Goal: Information Seeking & Learning: Compare options

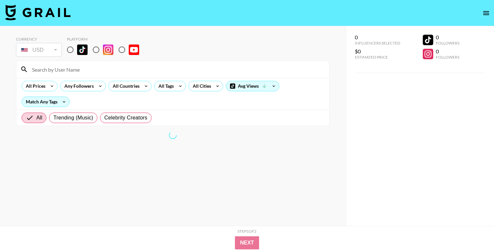
click at [9, 121] on div "Currency USD USD ​ Platform All Prices Any Followers All Countries All Tags All…" at bounding box center [173, 139] width 346 height 226
click at [8, 112] on div "Currency USD USD ​ Platform All Prices Any Followers All Countries All Tags All…" at bounding box center [173, 139] width 346 height 226
click at [72, 51] on input "radio" at bounding box center [70, 50] width 14 height 14
radio input "true"
click at [46, 51] on div "USD" at bounding box center [38, 49] width 43 height 11
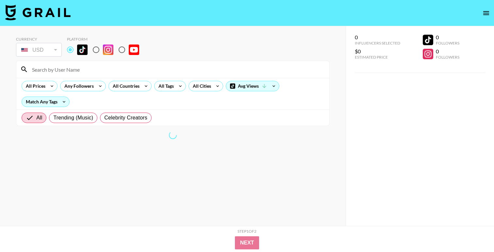
click at [9, 76] on div "Currency USD USD ​ Platform All Prices Any Followers All Countries All Tags All…" at bounding box center [173, 139] width 346 height 226
click at [80, 119] on span "Trending (Music)" at bounding box center [73, 118] width 40 height 8
click at [53, 118] on input "Trending (Music)" at bounding box center [53, 118] width 0 height 0
radio input "true"
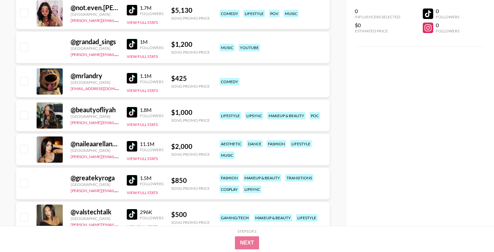
scroll to position [1354, 0]
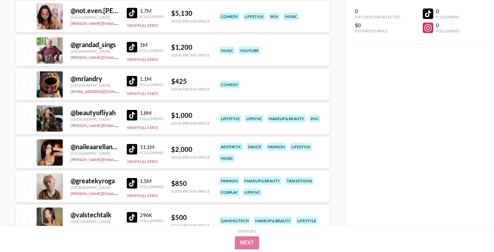
click at [132, 80] on img at bounding box center [132, 81] width 10 height 10
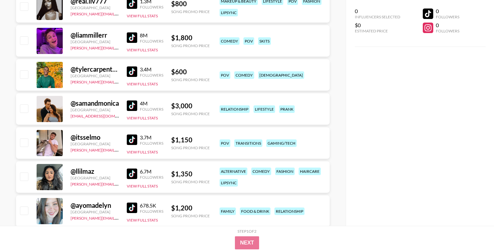
scroll to position [1875, 0]
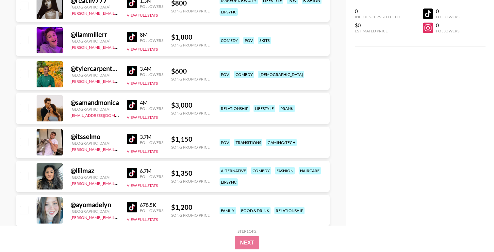
click at [131, 38] on img at bounding box center [132, 37] width 10 height 10
click at [114, 134] on div "@ itsselmo" at bounding box center [95, 136] width 48 height 8
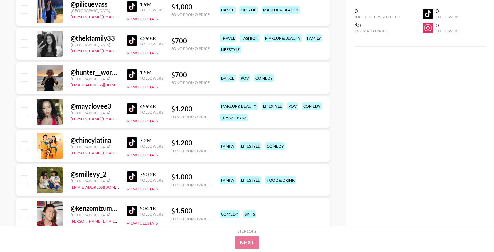
scroll to position [2110, 0]
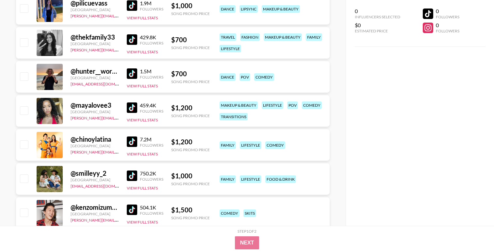
click at [130, 72] on img at bounding box center [132, 73] width 10 height 10
click at [118, 113] on div "[GEOGRAPHIC_DATA]" at bounding box center [95, 111] width 48 height 5
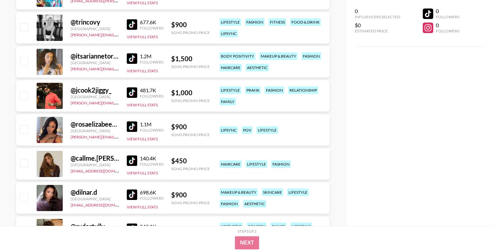
scroll to position [2581, 0]
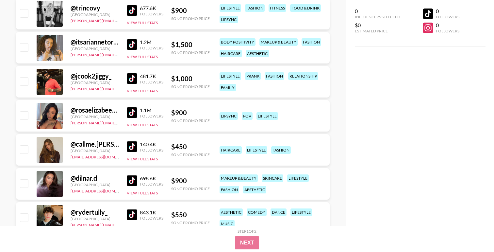
click at [118, 49] on div "[GEOGRAPHIC_DATA]" at bounding box center [95, 48] width 48 height 5
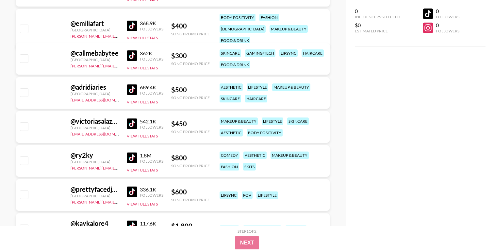
scroll to position [4952, 0]
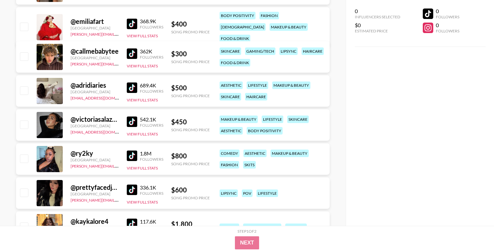
click at [131, 19] on img at bounding box center [132, 24] width 10 height 10
click at [114, 102] on div "@ adridiaries [GEOGRAPHIC_DATA] [EMAIL_ADDRESS][DOMAIN_NAME] 689.4K Followers V…" at bounding box center [173, 90] width 314 height 31
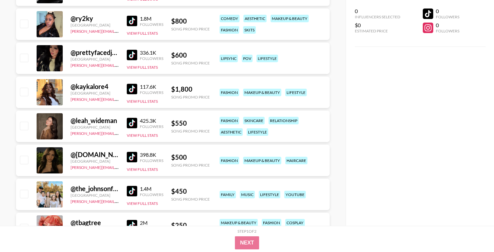
scroll to position [5092, 0]
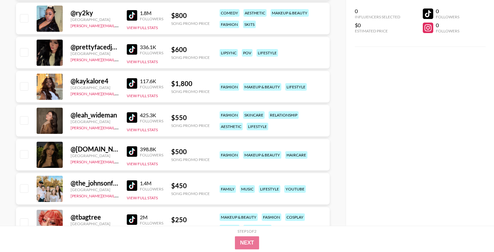
click at [118, 88] on div "[GEOGRAPHIC_DATA]" at bounding box center [95, 87] width 48 height 5
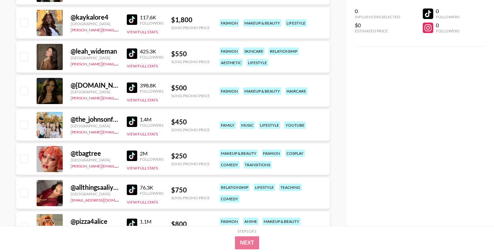
scroll to position [5157, 0]
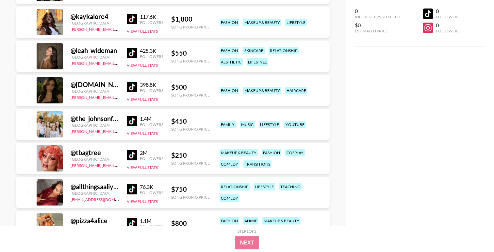
click at [113, 58] on div "[GEOGRAPHIC_DATA]" at bounding box center [95, 57] width 48 height 5
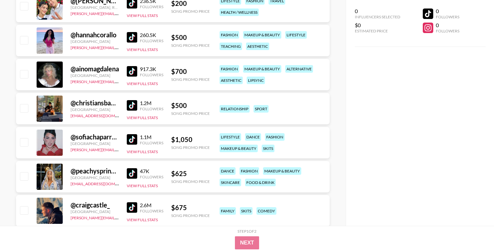
scroll to position [5413, 0]
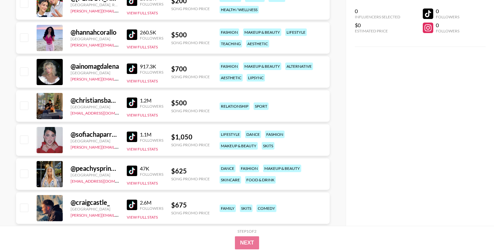
click at [119, 71] on div "@ ainomagdalena Finland [PERSON_NAME][EMAIL_ADDRESS][PERSON_NAME][PERSON_NAME][…" at bounding box center [173, 71] width 314 height 31
click at [132, 68] on img at bounding box center [132, 68] width 10 height 10
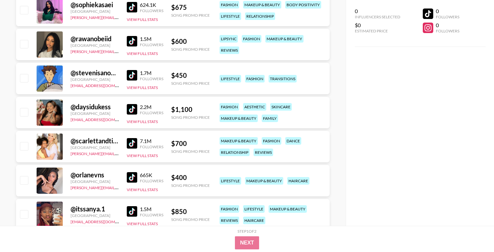
scroll to position [5681, 0]
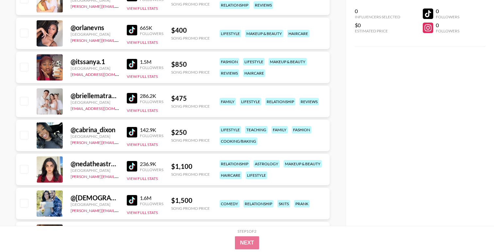
click at [118, 98] on div "@ briellematranga_" at bounding box center [95, 96] width 48 height 8
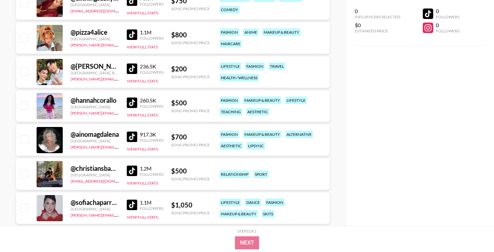
scroll to position [5340, 0]
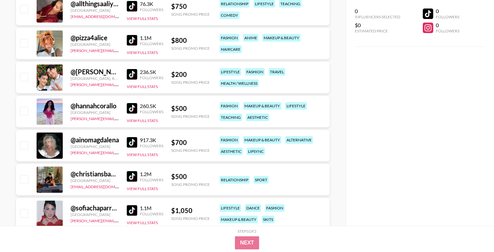
click at [130, 144] on img at bounding box center [132, 142] width 10 height 10
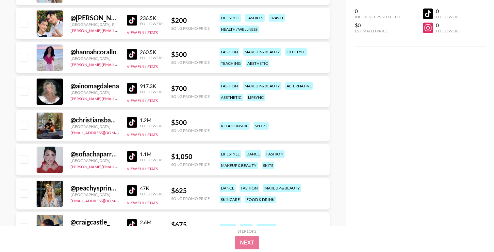
scroll to position [5394, 0]
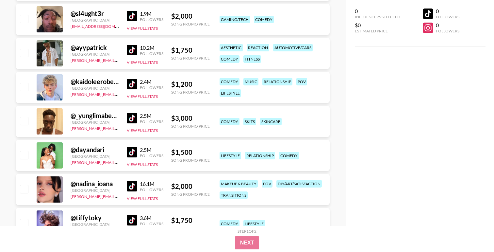
scroll to position [0, 0]
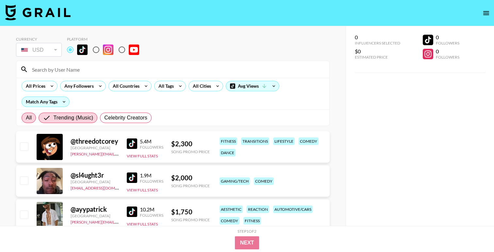
click at [31, 115] on span "All" at bounding box center [29, 118] width 6 height 8
click at [26, 118] on input "All" at bounding box center [26, 118] width 0 height 0
radio input "true"
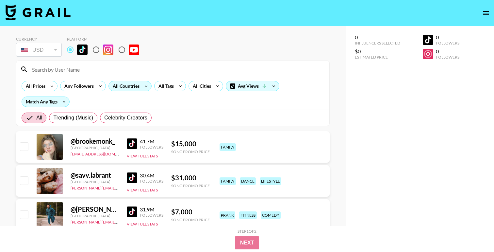
click at [125, 87] on div "All Countries" at bounding box center [125, 86] width 32 height 10
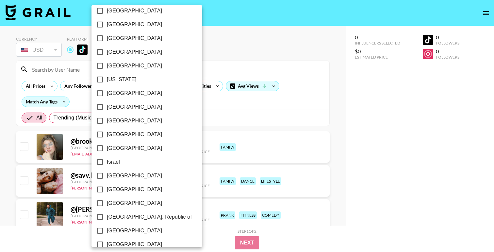
scroll to position [170, 0]
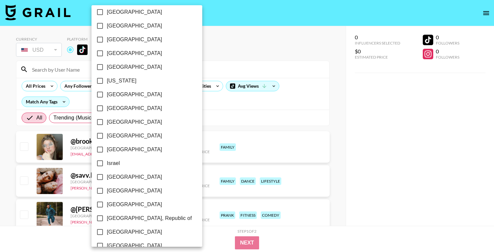
click at [6, 107] on div at bounding box center [247, 126] width 494 height 252
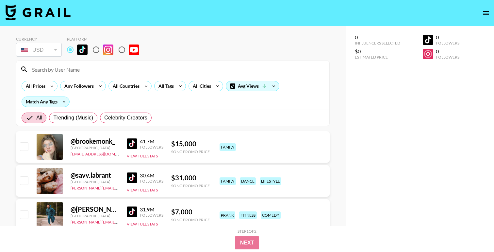
click at [77, 68] on input at bounding box center [177, 69] width 298 height 10
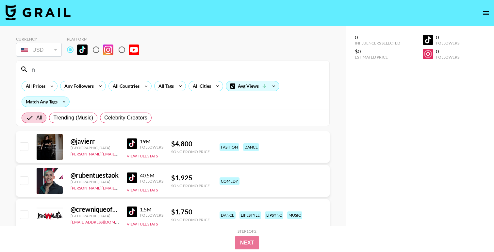
type input "f"
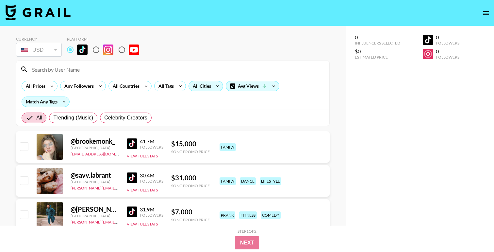
click at [203, 89] on div "All Cities" at bounding box center [201, 86] width 24 height 10
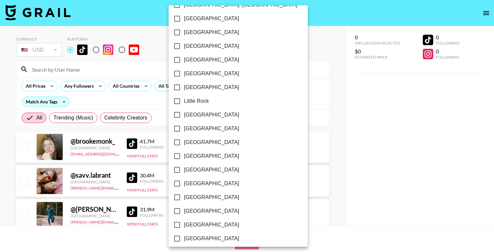
scroll to position [297, 0]
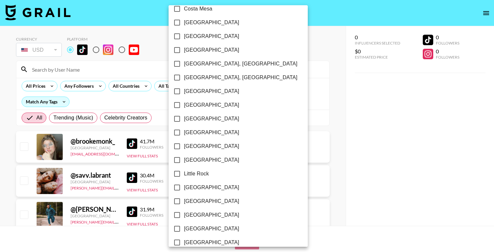
click at [4, 131] on div at bounding box center [247, 126] width 494 height 252
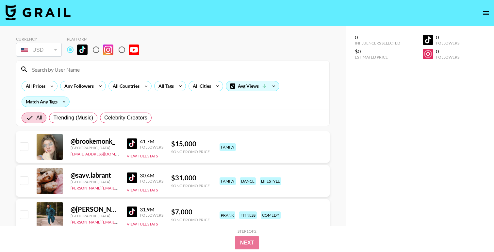
click at [191, 100] on div "All Prices Any Followers All Countries All Tags All Cities Avg Views Match Any …" at bounding box center [172, 94] width 313 height 32
click at [208, 85] on div "All Cities" at bounding box center [201, 86] width 24 height 10
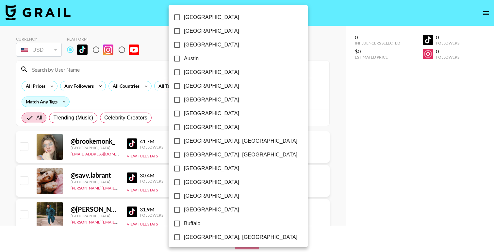
click at [273, 114] on div at bounding box center [247, 126] width 494 height 252
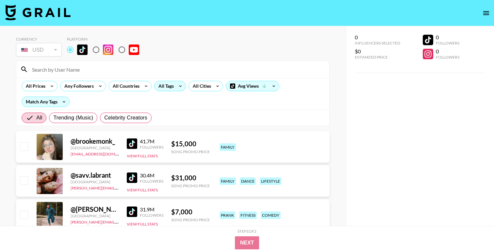
click at [164, 88] on div "All Tags" at bounding box center [165, 86] width 21 height 10
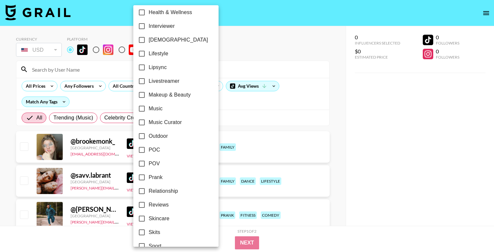
scroll to position [373, 0]
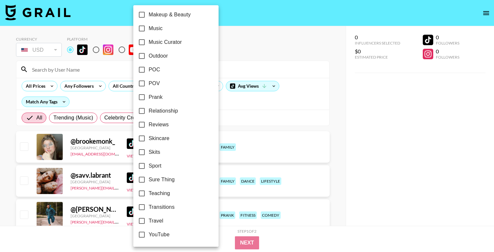
click at [236, 113] on div at bounding box center [247, 126] width 494 height 252
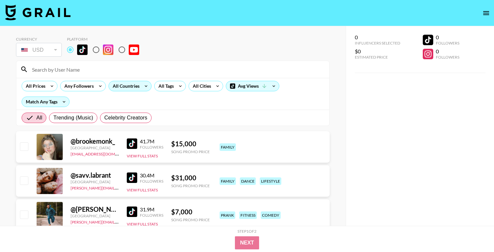
click at [123, 87] on div "All Countries" at bounding box center [125, 86] width 32 height 10
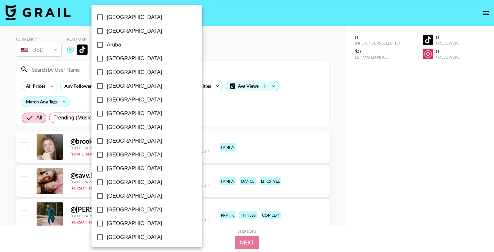
click at [209, 100] on div at bounding box center [247, 126] width 494 height 252
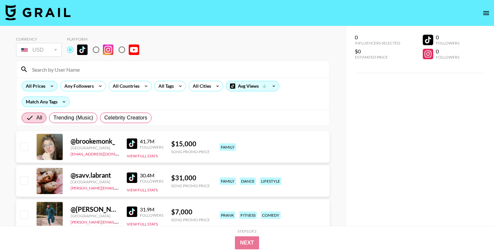
click at [44, 83] on div "All Prices" at bounding box center [34, 86] width 25 height 10
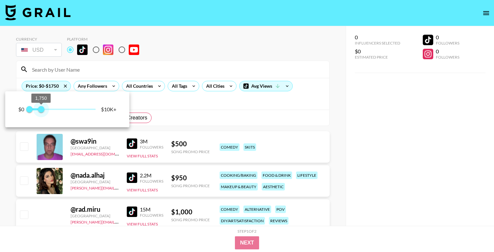
type input "750"
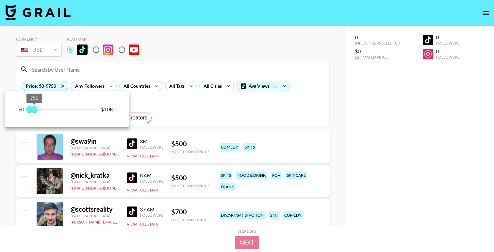
drag, startPoint x: 95, startPoint y: 109, endPoint x: 34, endPoint y: 109, distance: 61.1
click at [34, 109] on span "750" at bounding box center [34, 109] width 7 height 7
click at [178, 120] on div at bounding box center [247, 126] width 494 height 252
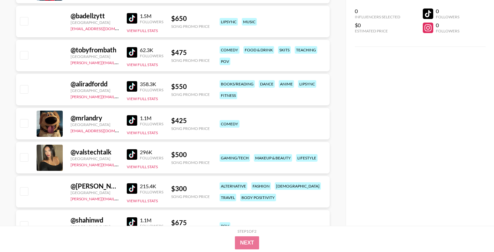
scroll to position [774, 0]
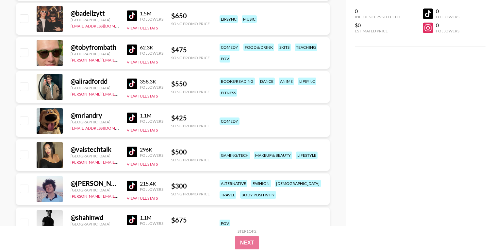
click at [130, 17] on img at bounding box center [132, 15] width 10 height 10
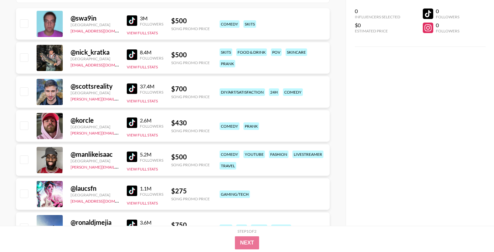
scroll to position [0, 0]
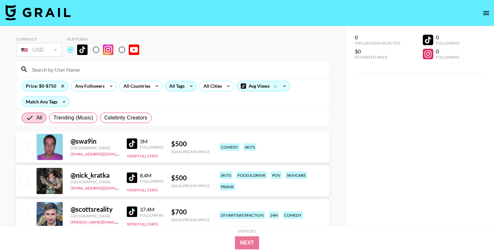
click at [185, 87] on div "All Tags" at bounding box center [175, 86] width 21 height 10
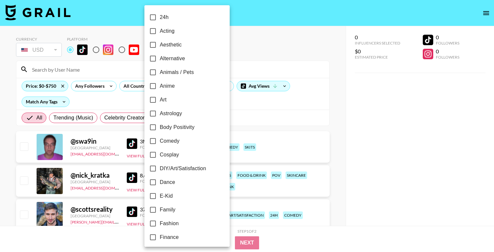
click at [151, 143] on input "Comedy" at bounding box center [153, 141] width 14 height 14
checkbox input "true"
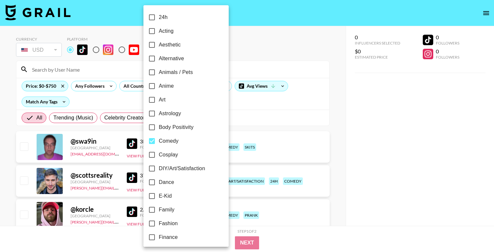
click at [10, 150] on div at bounding box center [247, 126] width 494 height 252
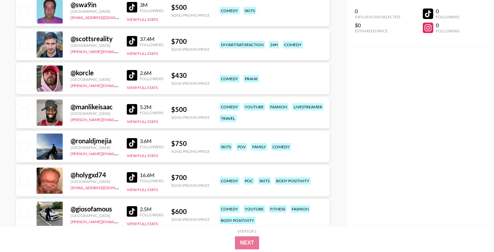
scroll to position [158, 0]
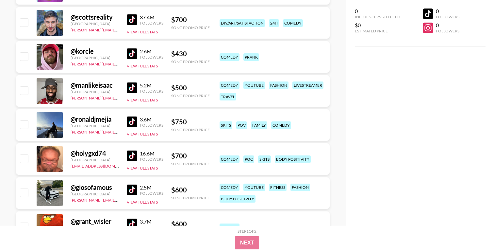
click at [134, 52] on img at bounding box center [132, 53] width 10 height 10
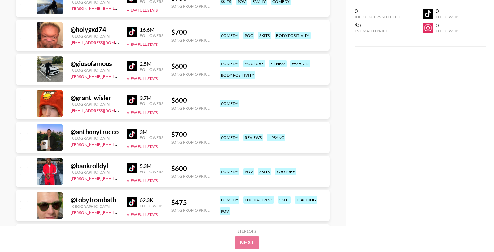
scroll to position [287, 0]
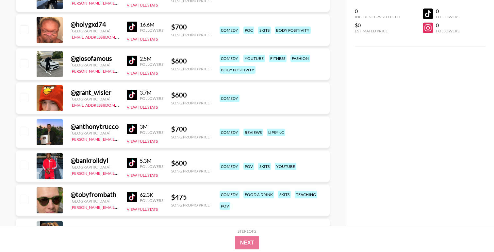
click at [133, 96] on img at bounding box center [132, 95] width 10 height 10
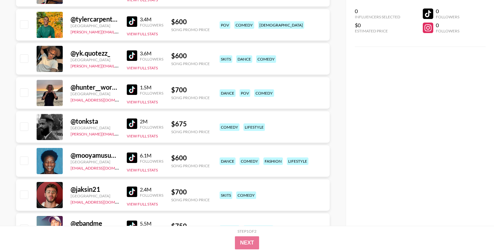
scroll to position [604, 0]
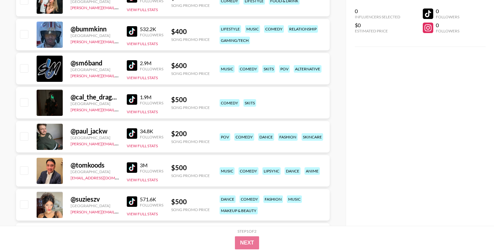
scroll to position [1138, 0]
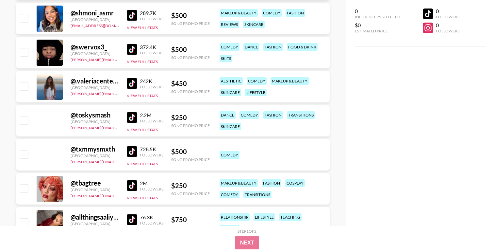
scroll to position [1922, 0]
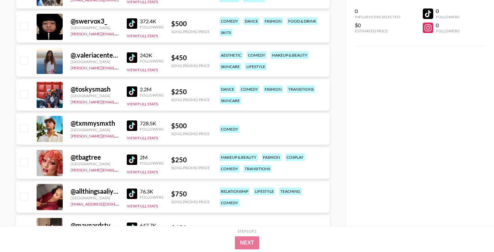
click at [119, 78] on div "@ .valeriacenteno [GEOGRAPHIC_DATA] [PERSON_NAME][EMAIL_ADDRESS][DOMAIN_NAME] 2…" at bounding box center [173, 62] width 314 height 34
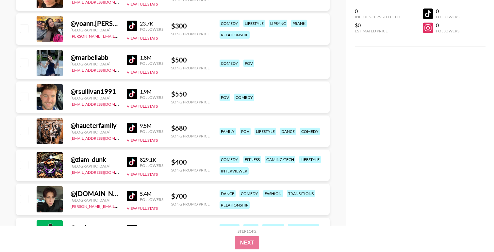
scroll to position [2198, 0]
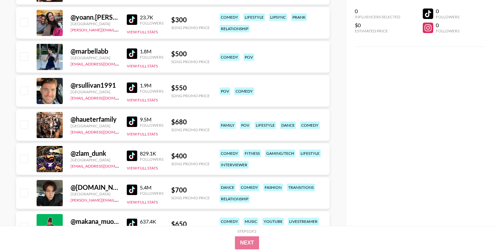
click at [133, 53] on img at bounding box center [132, 53] width 10 height 10
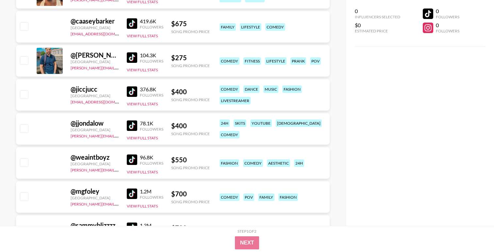
scroll to position [3251, 0]
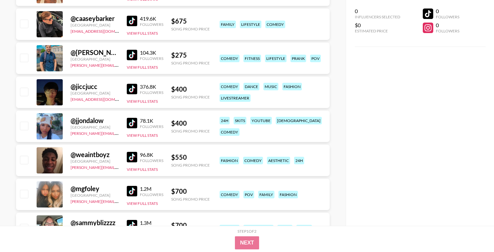
click at [132, 55] on img at bounding box center [132, 55] width 10 height 10
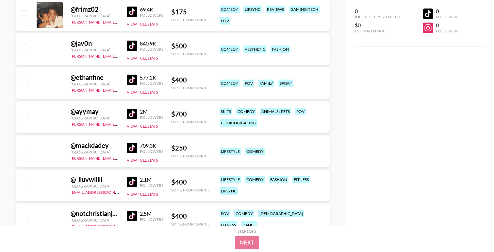
scroll to position [5130, 0]
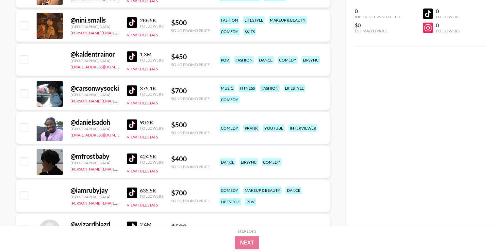
scroll to position [6083, 0]
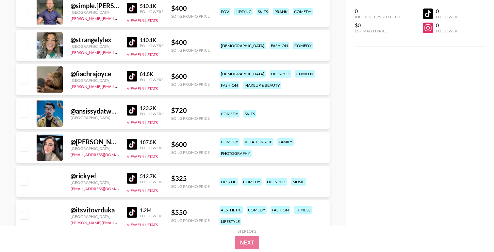
scroll to position [7228, 0]
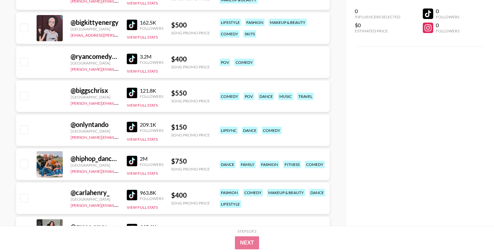
scroll to position [9101, 0]
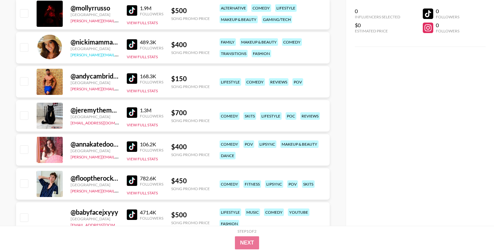
scroll to position [9687, 0]
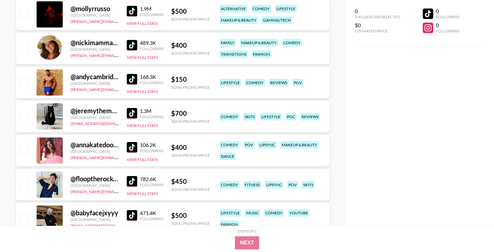
click at [119, 82] on div "@ andycambridgio [GEOGRAPHIC_DATA] [PERSON_NAME][EMAIL_ADDRESS][DOMAIN_NAME] 16…" at bounding box center [173, 82] width 314 height 31
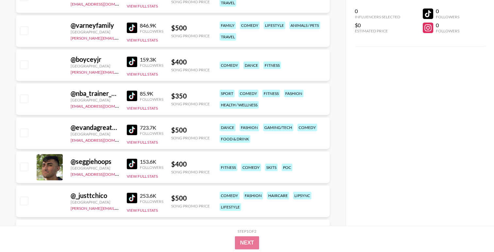
scroll to position [10740, 0]
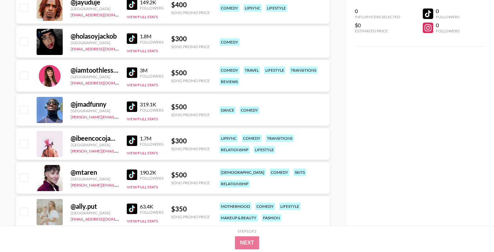
scroll to position [11393, 0]
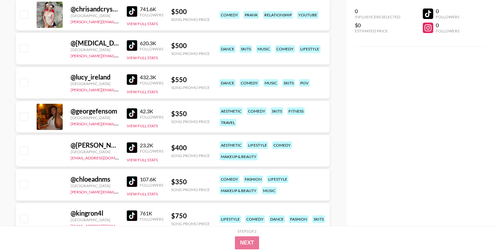
scroll to position [13225, 0]
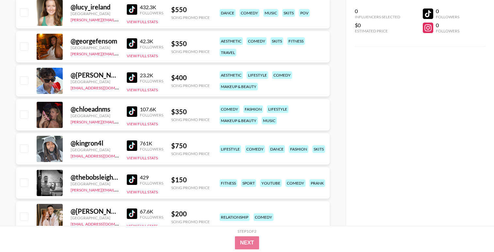
click at [114, 76] on div "@ omar.ale" at bounding box center [95, 75] width 48 height 8
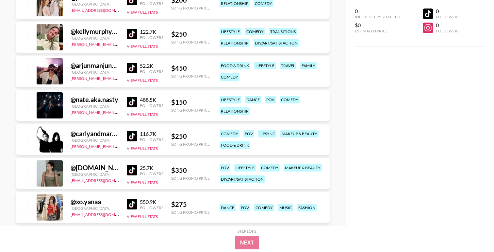
scroll to position [13464, 0]
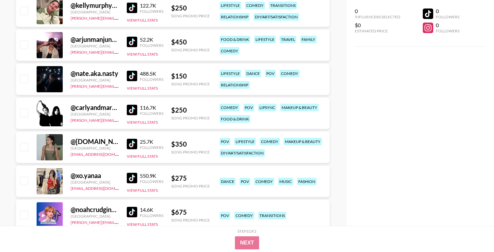
click at [132, 6] on img at bounding box center [132, 8] width 10 height 10
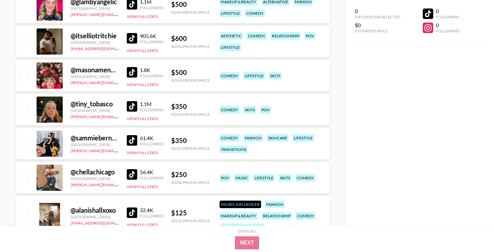
scroll to position [13919, 0]
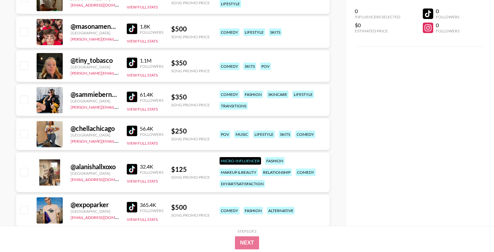
click at [129, 64] on img at bounding box center [132, 63] width 10 height 10
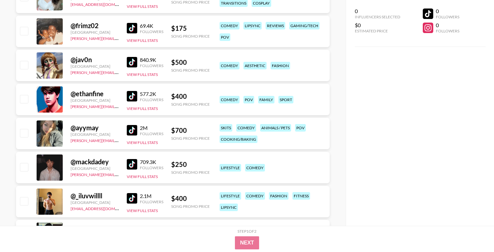
scroll to position [0, 0]
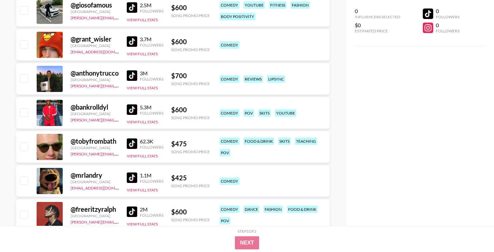
scroll to position [334, 0]
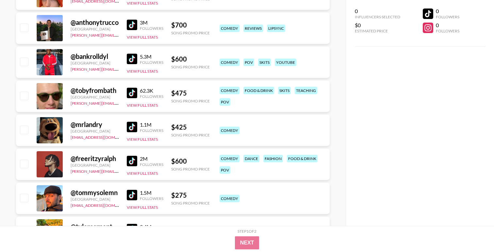
scroll to position [393, 0]
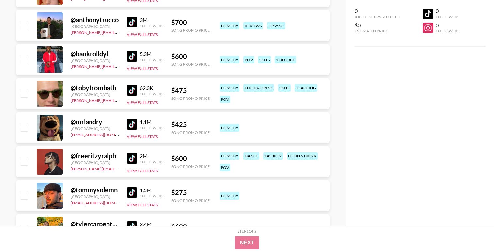
click at [131, 93] on img at bounding box center [132, 90] width 10 height 10
click at [117, 121] on div "@ mrlandry" at bounding box center [95, 122] width 48 height 8
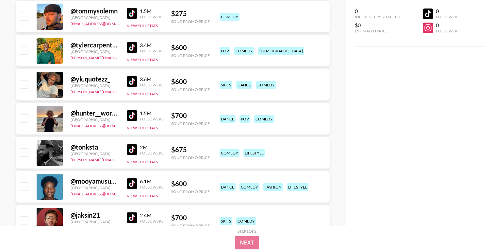
scroll to position [576, 0]
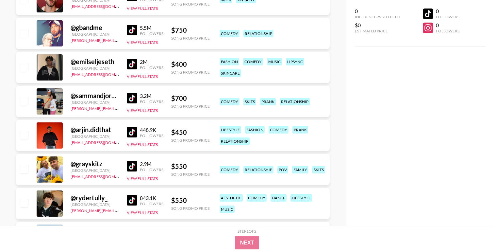
scroll to position [794, 0]
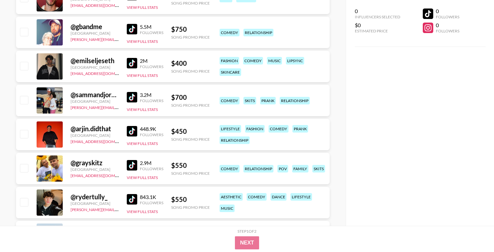
click at [133, 28] on img at bounding box center [132, 29] width 10 height 10
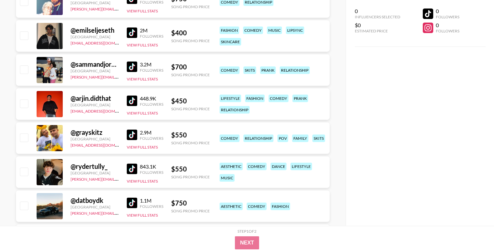
scroll to position [824, 0]
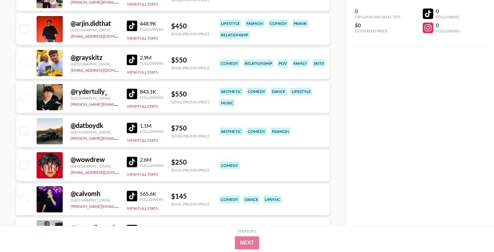
scroll to position [914, 0]
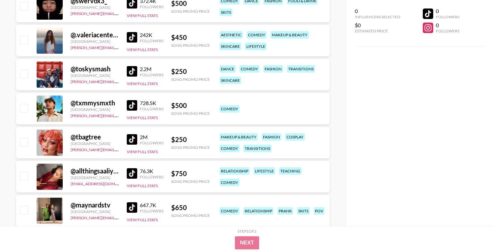
scroll to position [1961, 0]
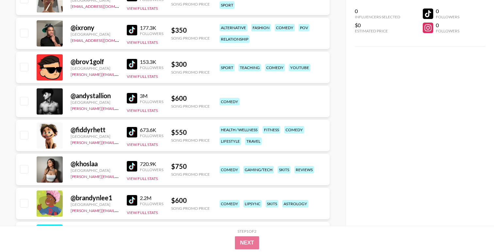
scroll to position [2637, 0]
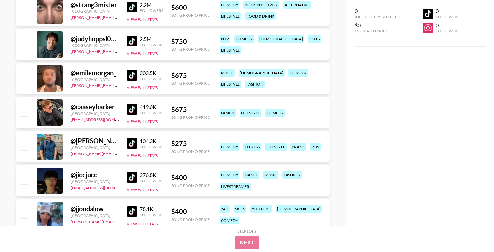
scroll to position [3164, 0]
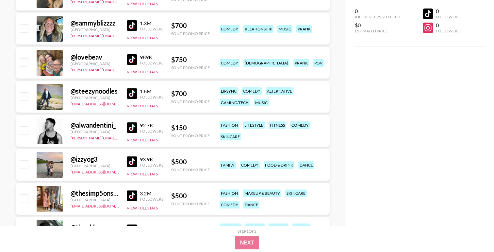
scroll to position [3471, 0]
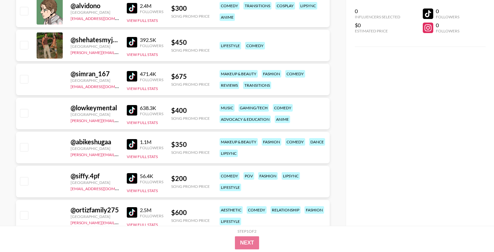
scroll to position [4182, 0]
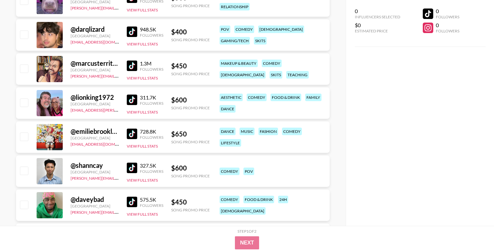
scroll to position [4675, 0]
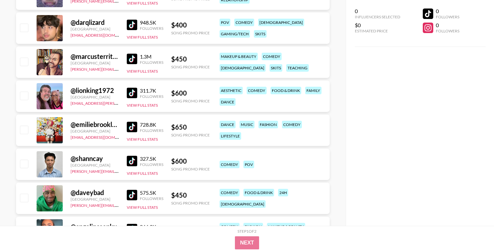
click at [133, 93] on img at bounding box center [132, 93] width 10 height 10
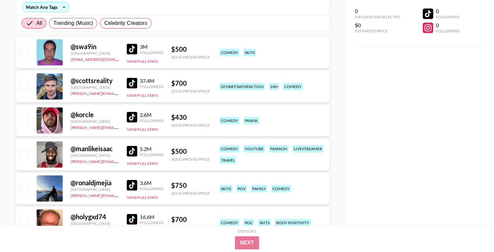
scroll to position [0, 0]
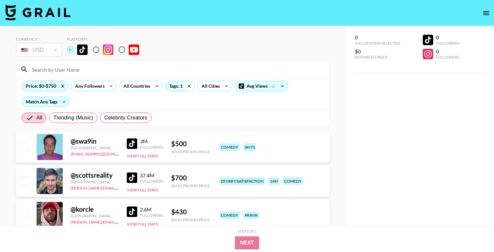
click at [190, 83] on icon at bounding box center [189, 86] width 10 height 10
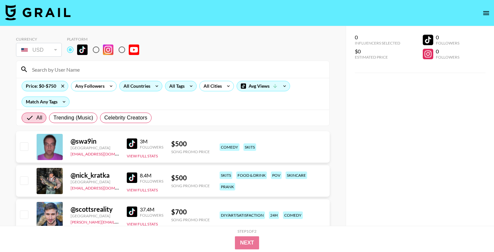
click at [143, 86] on div "All Countries" at bounding box center [136, 86] width 32 height 10
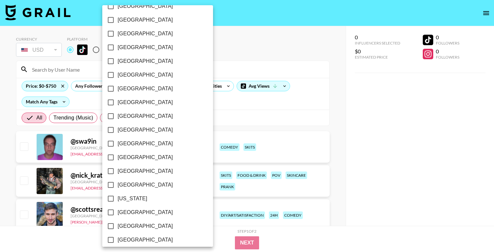
scroll to position [68, 0]
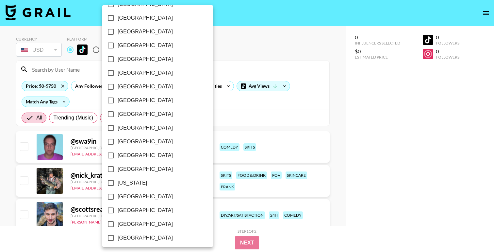
click at [111, 128] on input "[GEOGRAPHIC_DATA]" at bounding box center [111, 128] width 14 height 14
checkbox input "true"
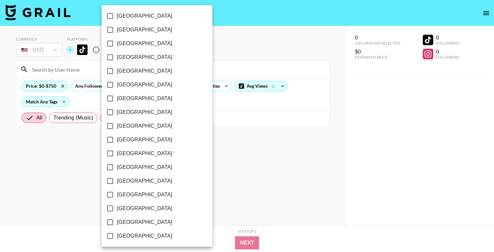
scroll to position [511, 0]
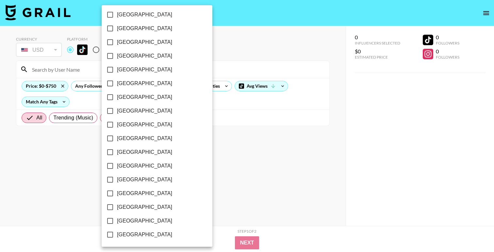
click at [117, 124] on span "[GEOGRAPHIC_DATA]" at bounding box center [144, 125] width 55 height 8
click at [117, 124] on input "[GEOGRAPHIC_DATA]" at bounding box center [110, 125] width 14 height 14
checkbox input "true"
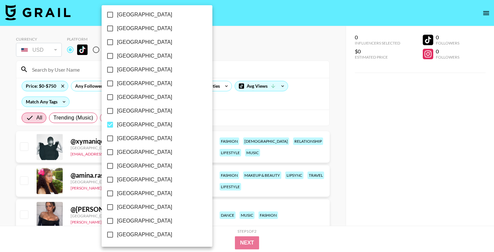
click at [9, 137] on div at bounding box center [247, 126] width 494 height 252
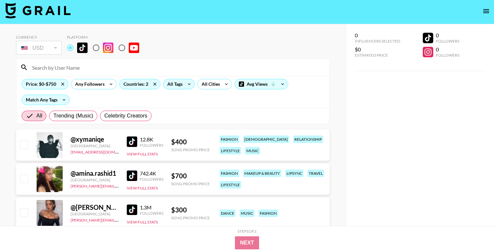
scroll to position [0, 0]
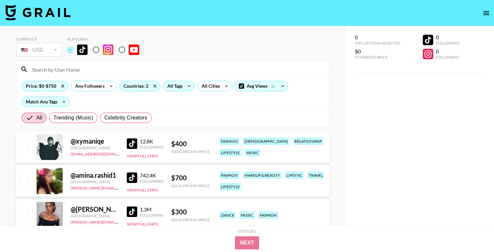
click at [171, 101] on div "Price: $0-$750 Any Followers Countries: 2 All Tags All Cities Avg Views Match A…" at bounding box center [172, 94] width 313 height 32
click at [154, 83] on icon at bounding box center [155, 86] width 10 height 10
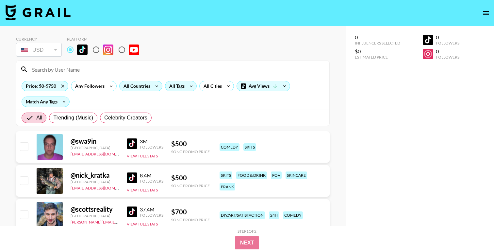
click at [203, 110] on div "All Trending (Music) Celebrity Creators" at bounding box center [172, 118] width 313 height 16
click at [58, 104] on div "Match Any Tags" at bounding box center [45, 102] width 47 height 10
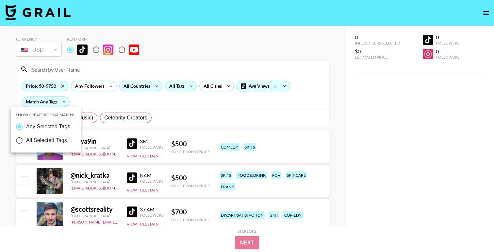
click at [108, 103] on div at bounding box center [247, 126] width 494 height 252
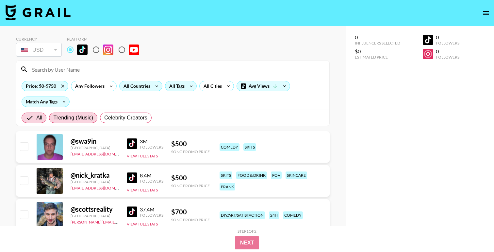
click at [90, 116] on span "Trending (Music)" at bounding box center [73, 118] width 40 height 8
click at [53, 118] on input "Trending (Music)" at bounding box center [53, 118] width 0 height 0
radio input "true"
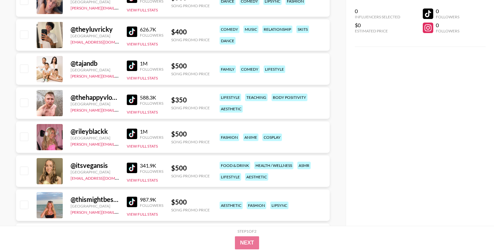
scroll to position [2098, 0]
